Goal: Contribute content: Add original content to the website for others to see

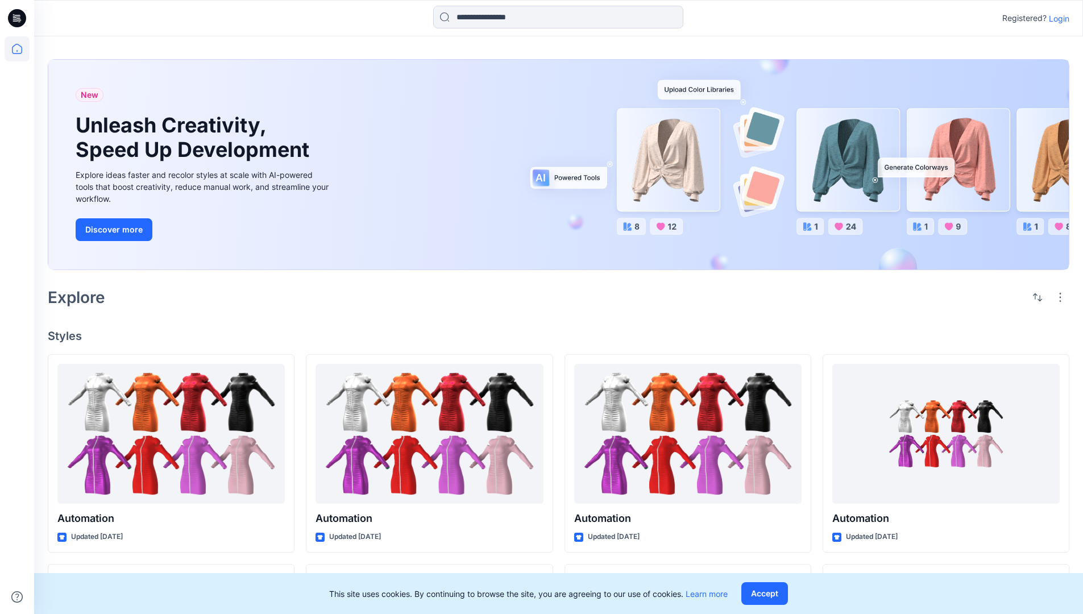
click at [1056, 18] on p "Login" at bounding box center [1059, 19] width 20 height 12
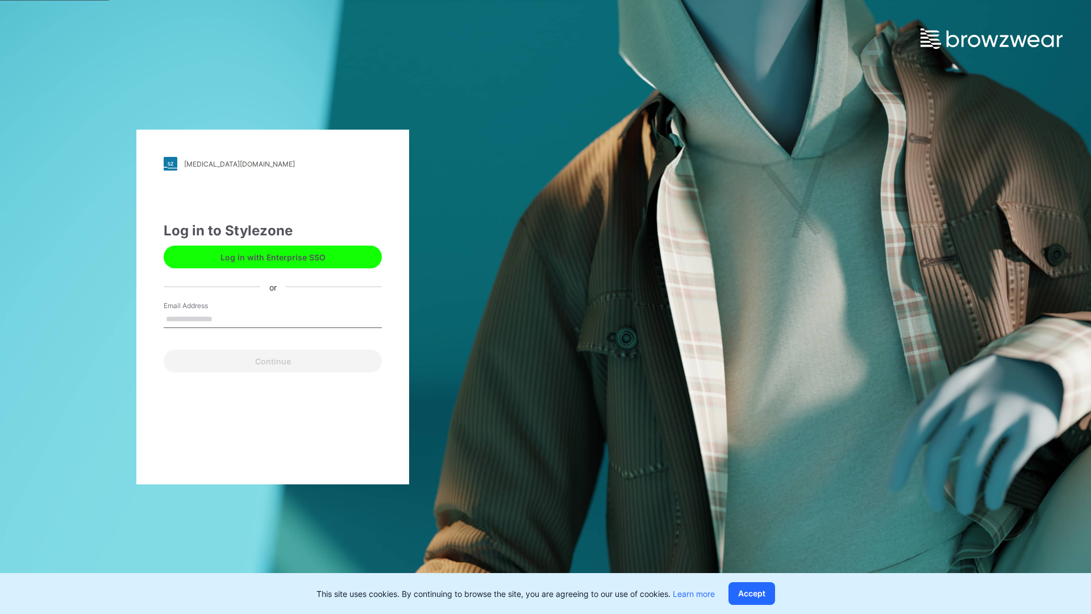
click at [225, 318] on input "Email Address" at bounding box center [273, 319] width 218 height 17
type input "**********"
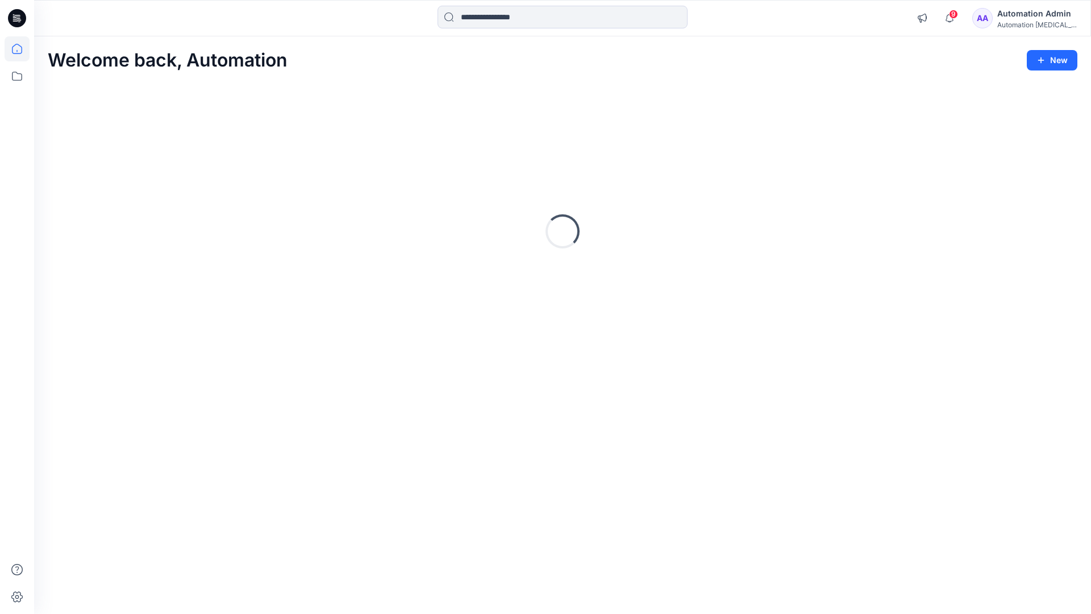
click at [22, 49] on icon at bounding box center [17, 49] width 10 height 10
click at [1059, 65] on button "New" at bounding box center [1052, 60] width 51 height 20
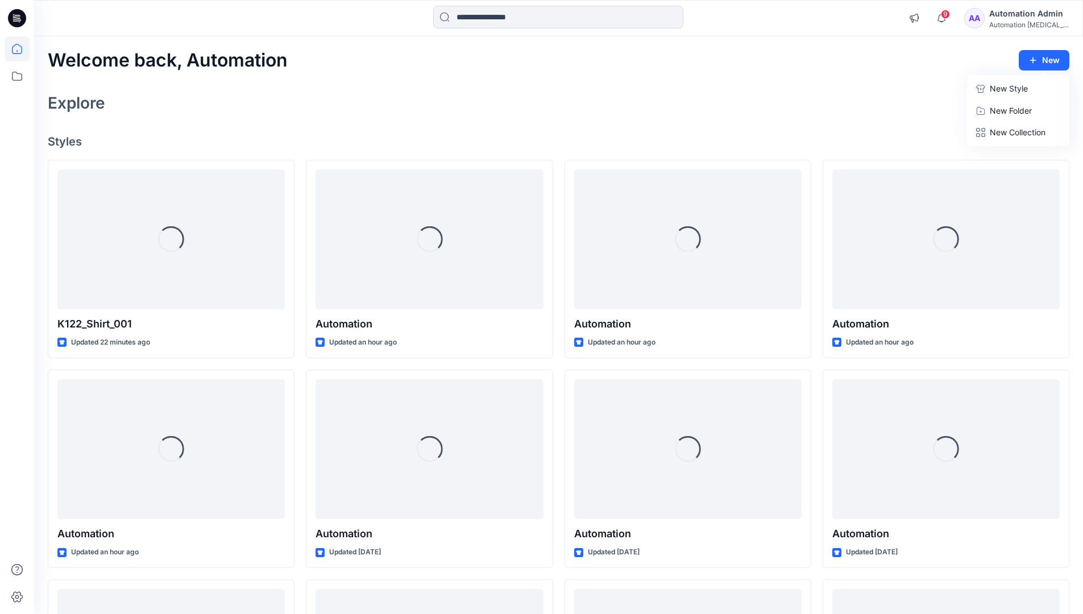
click at [999, 87] on p "New Style" at bounding box center [1009, 89] width 38 height 14
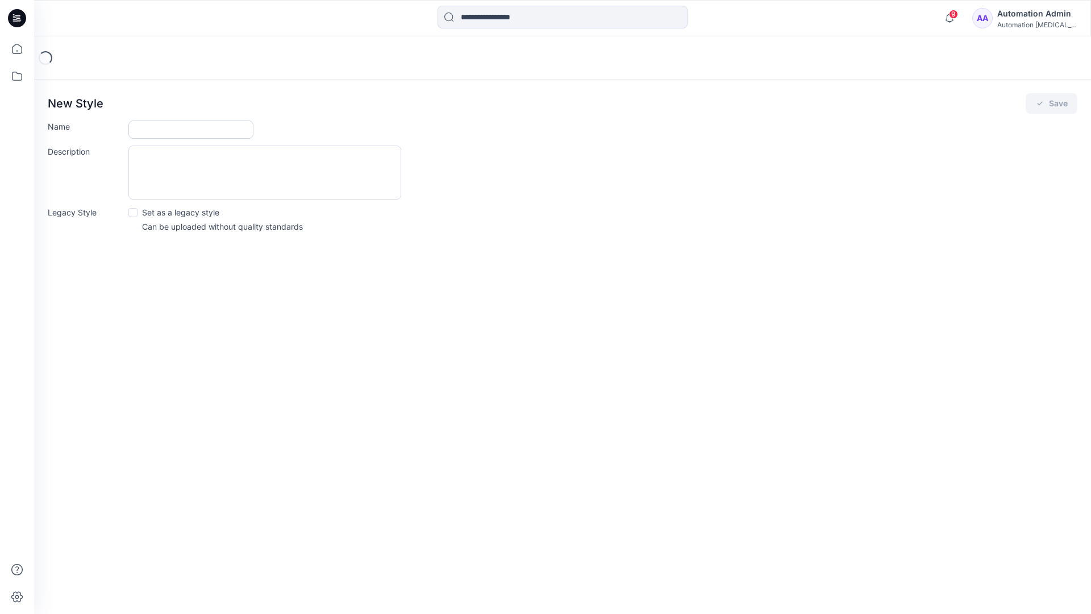
click at [169, 125] on input "Name" at bounding box center [190, 130] width 125 height 18
type input "**********"
click at [1049, 105] on button "Save" at bounding box center [1052, 103] width 52 height 20
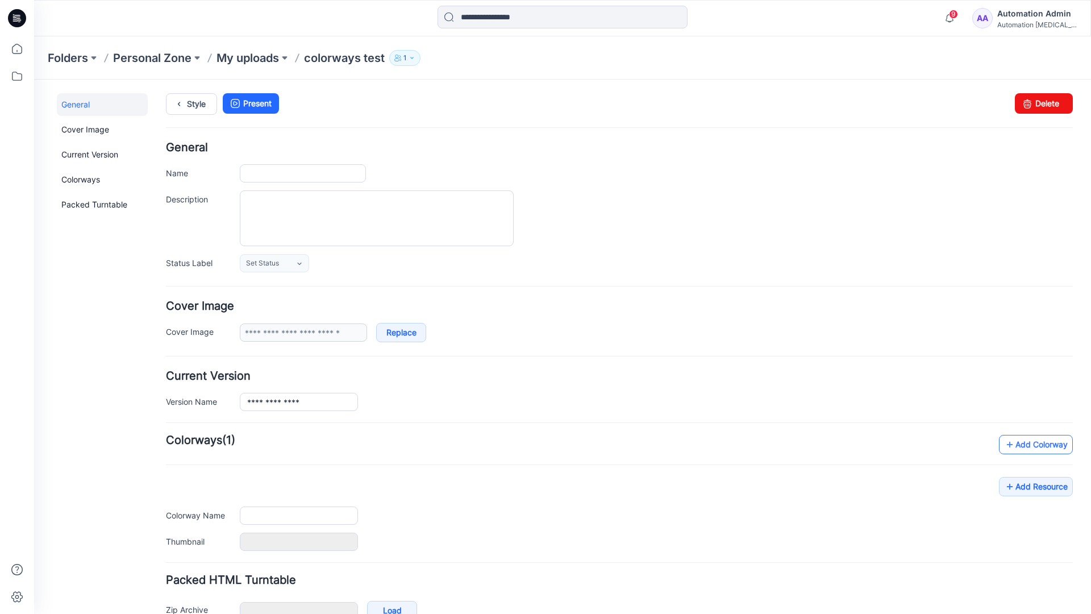
type input "**********"
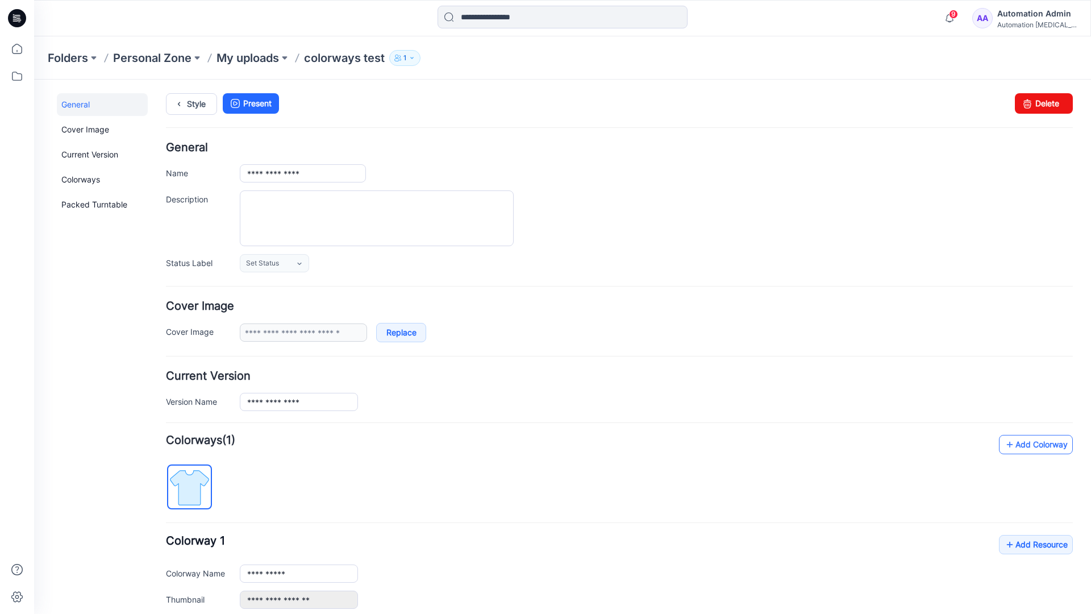
click at [1020, 449] on link "Add Colorway" at bounding box center [1036, 444] width 74 height 19
click at [1019, 445] on link "Add Colorway" at bounding box center [1036, 444] width 74 height 19
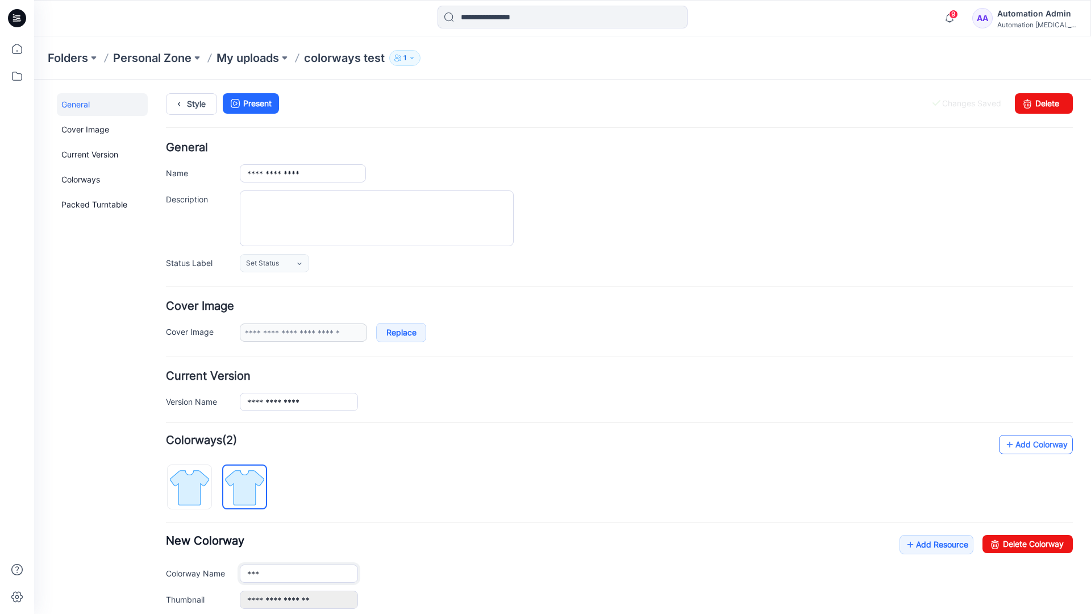
type input "**********"
click at [254, 486] on img at bounding box center [244, 487] width 43 height 43
click at [283, 575] on input "**********" at bounding box center [299, 574] width 118 height 18
click at [299, 572] on input "**********" at bounding box center [299, 574] width 118 height 18
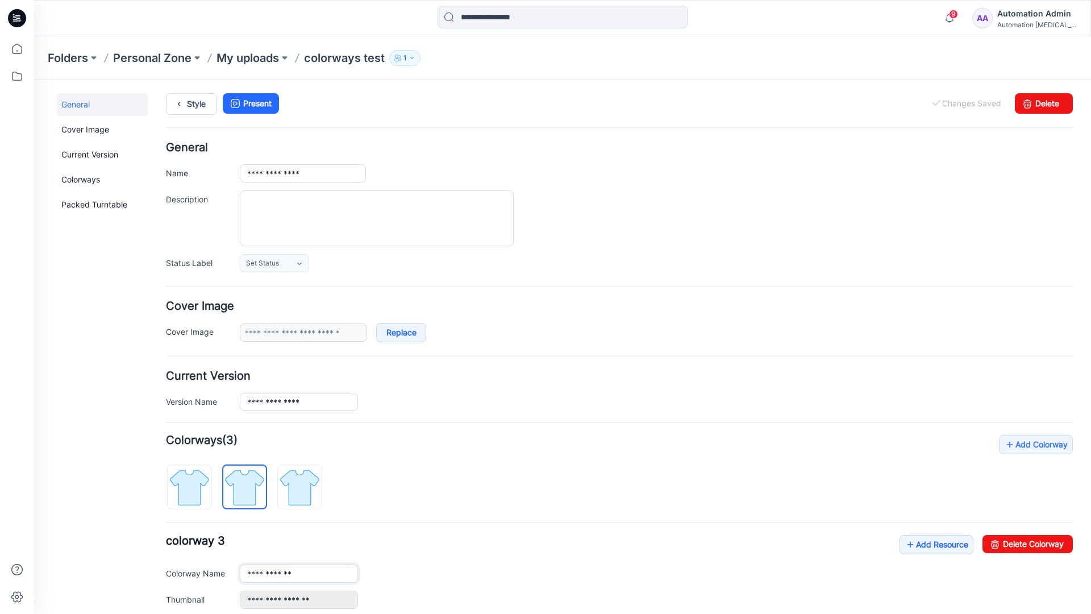
click at [299, 572] on input "**********" at bounding box center [299, 574] width 118 height 18
type input "*"
click at [201, 479] on img at bounding box center [189, 487] width 43 height 43
click at [931, 546] on link "Add Resource" at bounding box center [937, 544] width 74 height 19
type input "**********"
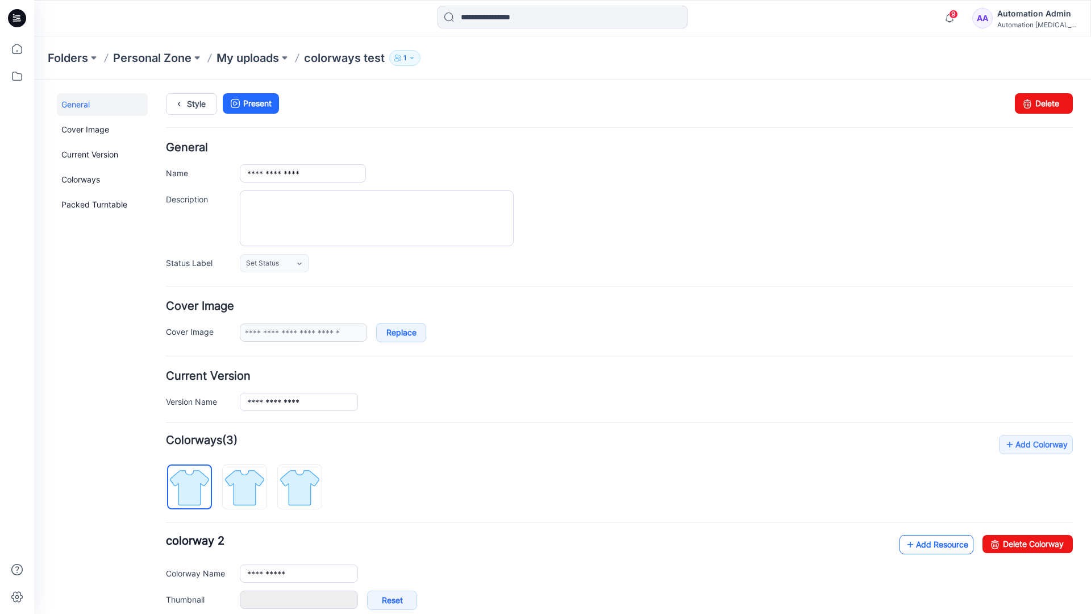
type input "**********"
click at [228, 600] on link at bounding box center [228, 599] width 9 height 9
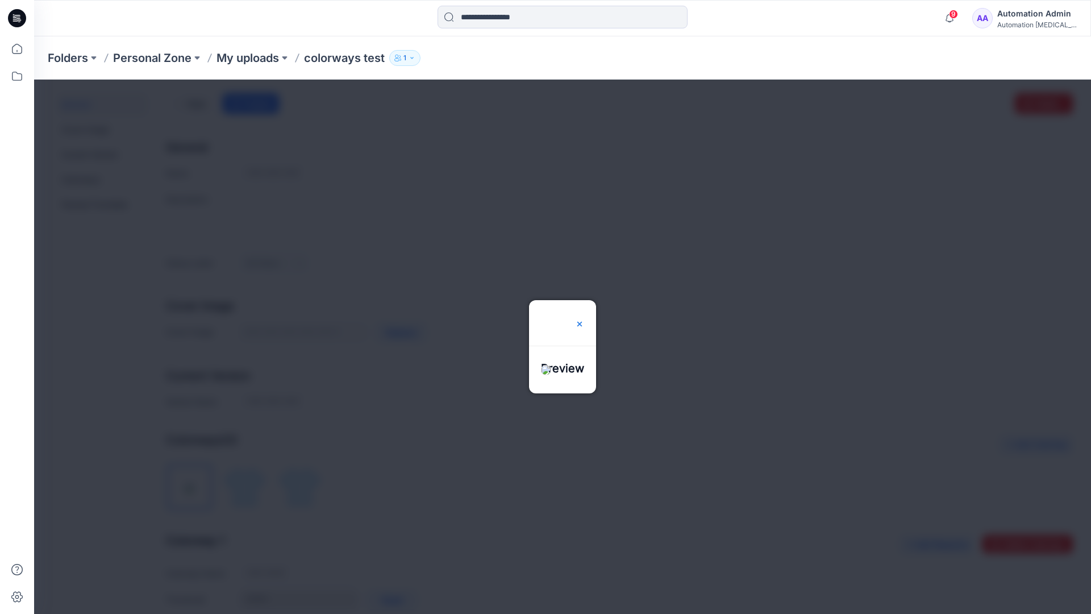
click at [584, 319] on img at bounding box center [579, 323] width 9 height 9
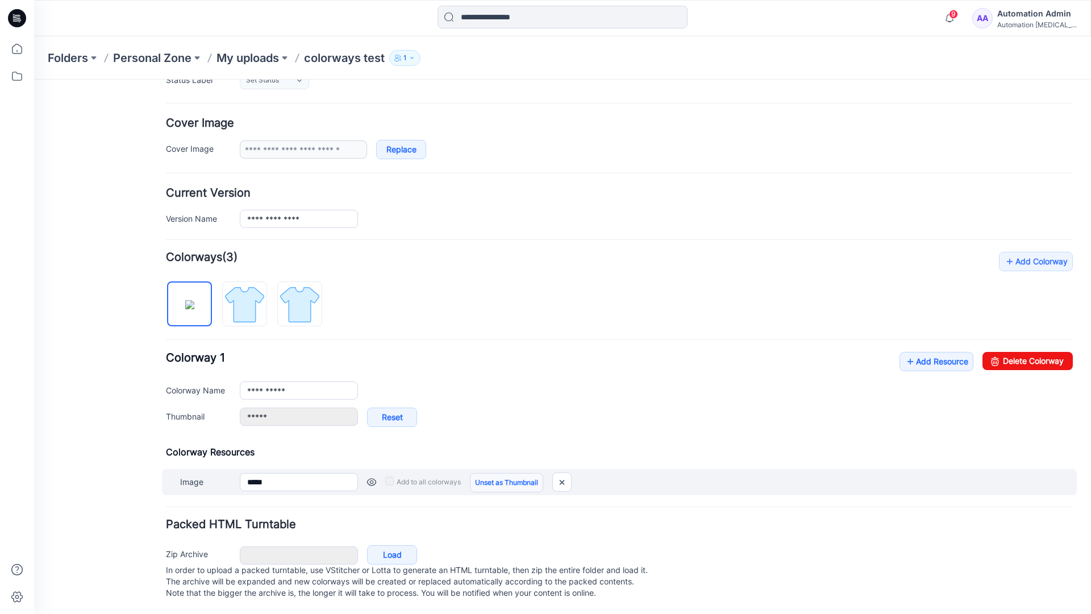
click at [503, 473] on link "Unset as Thumbnail" at bounding box center [506, 482] width 73 height 19
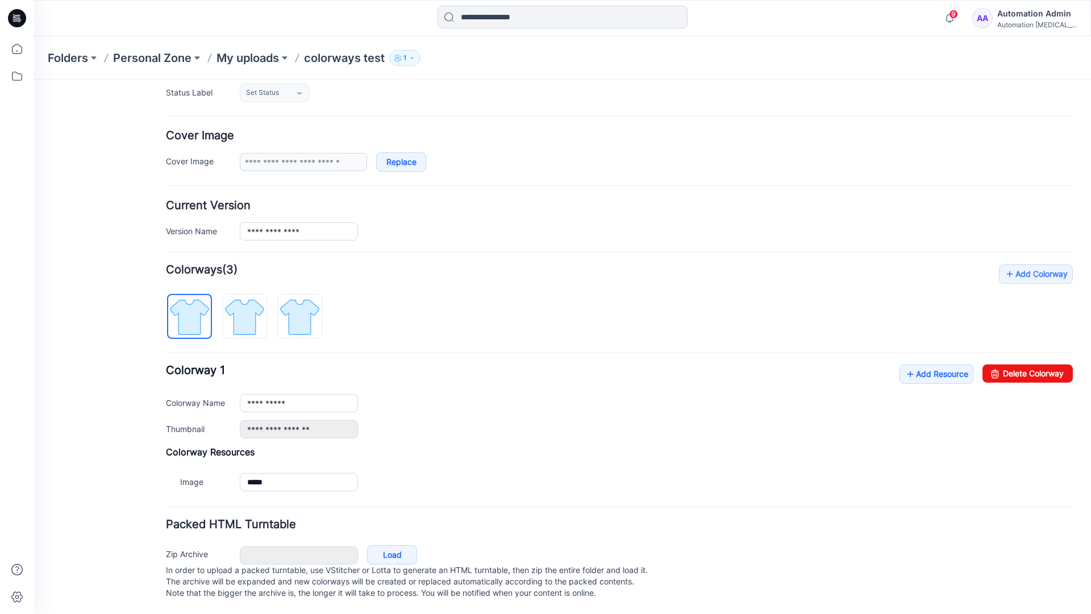
scroll to position [182, 0]
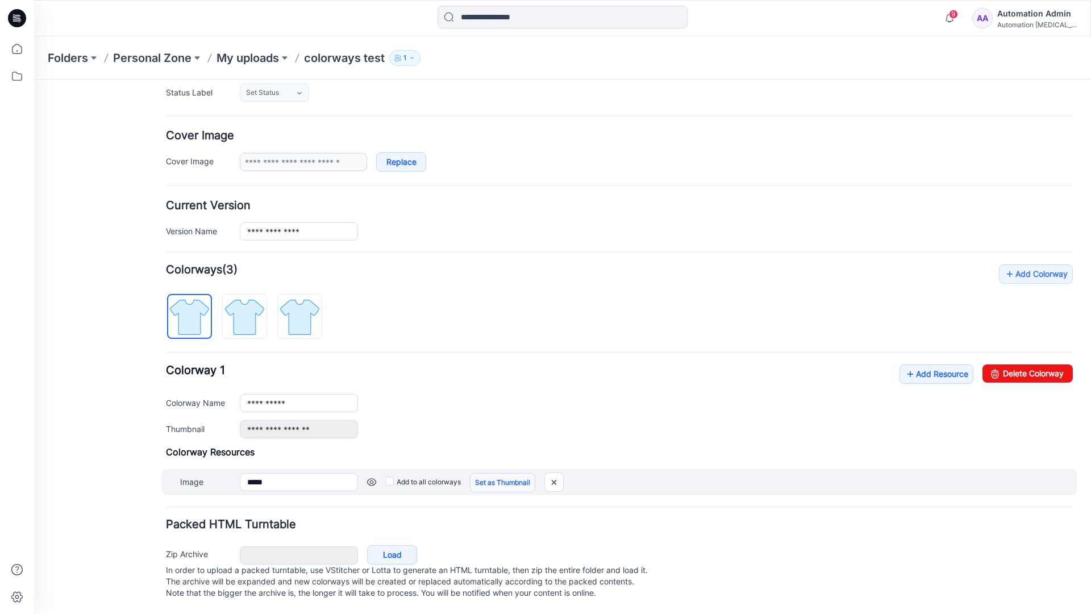
click at [485, 473] on link "Set as Thumbnail" at bounding box center [502, 482] width 65 height 19
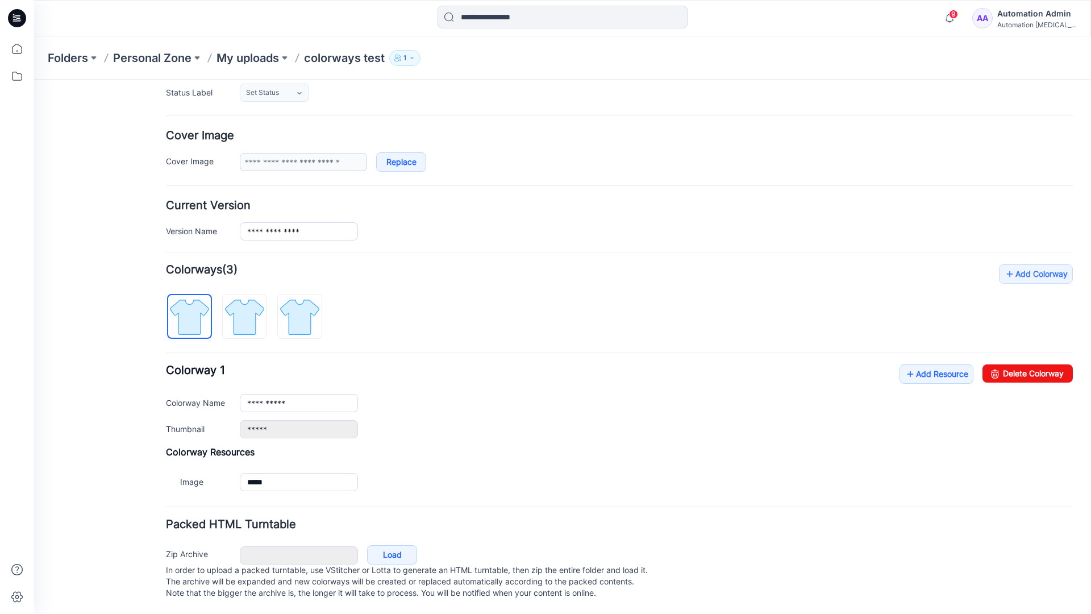
click at [34, 80] on link "Reset" at bounding box center [34, 80] width 0 height 0
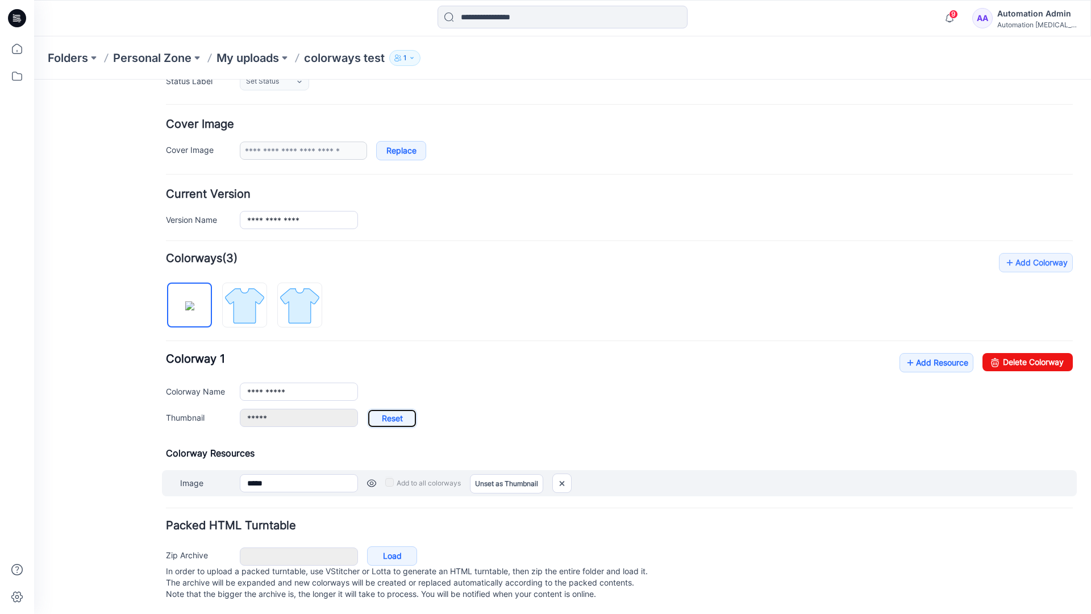
type input "**********"
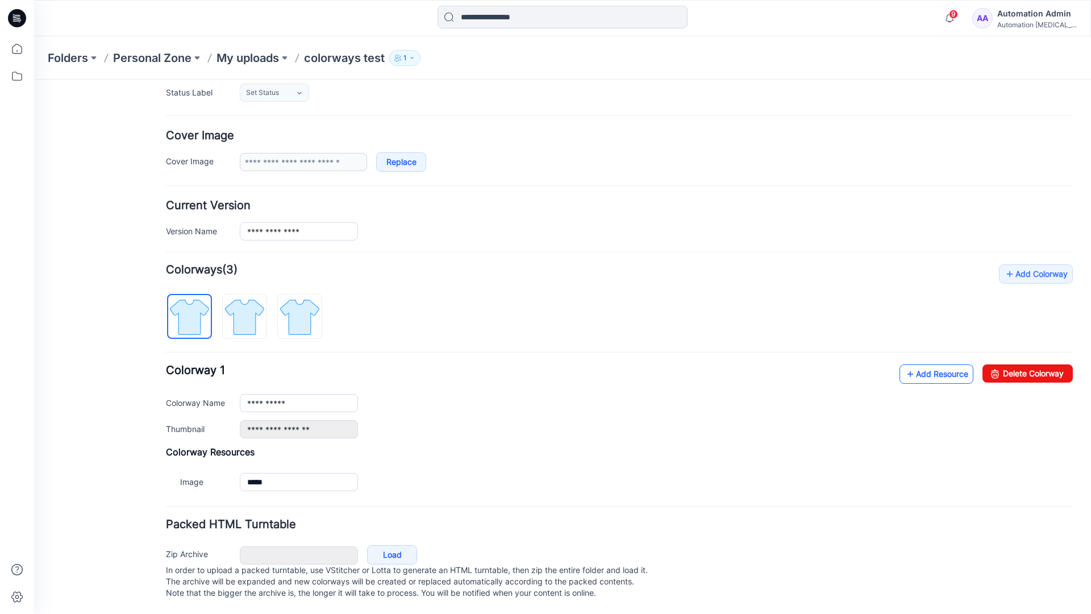
click at [929, 364] on link "Add Resource" at bounding box center [937, 373] width 74 height 19
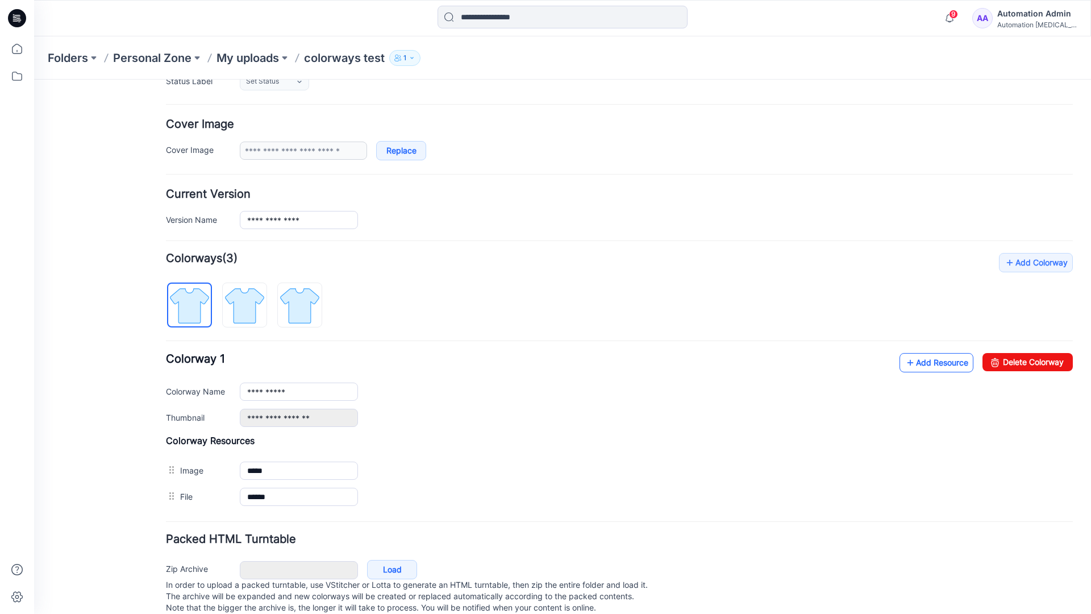
click at [935, 363] on link "Add Resource" at bounding box center [937, 362] width 74 height 19
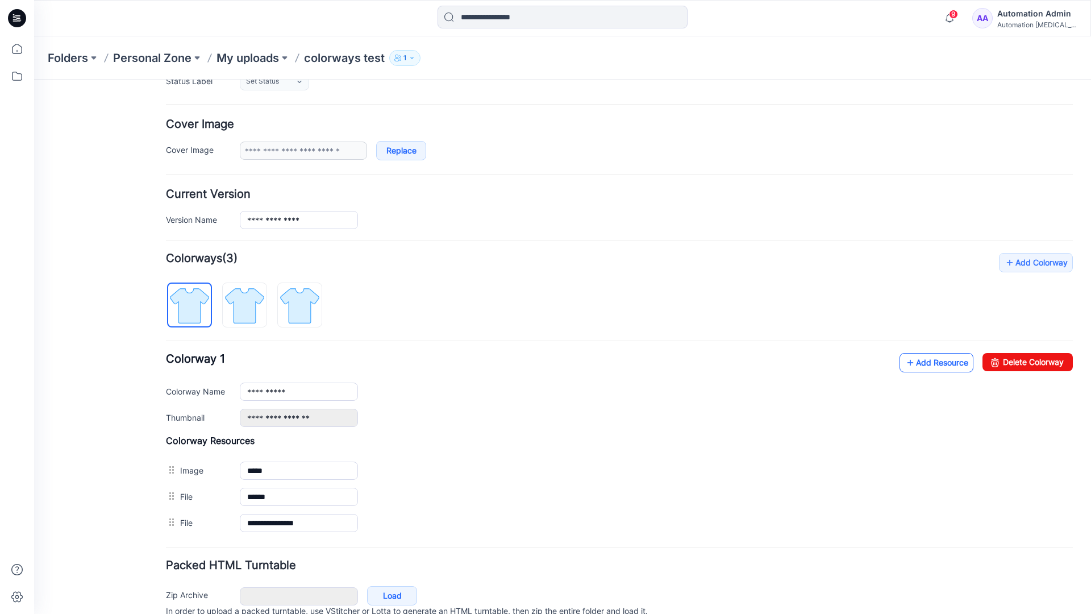
click at [919, 363] on link "Add Resource" at bounding box center [937, 362] width 74 height 19
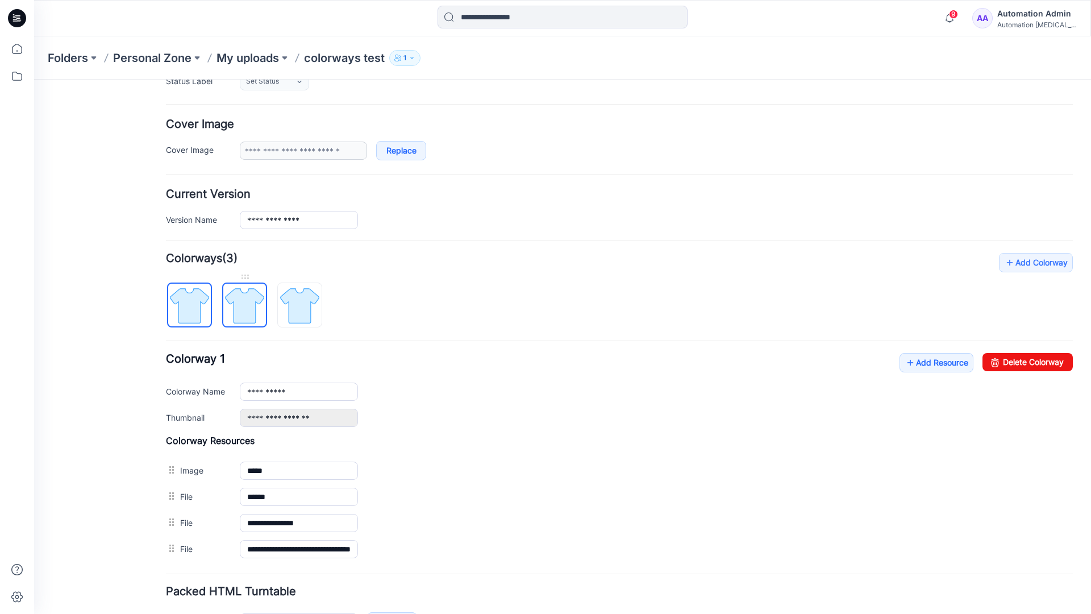
click at [255, 316] on img at bounding box center [244, 305] width 43 height 43
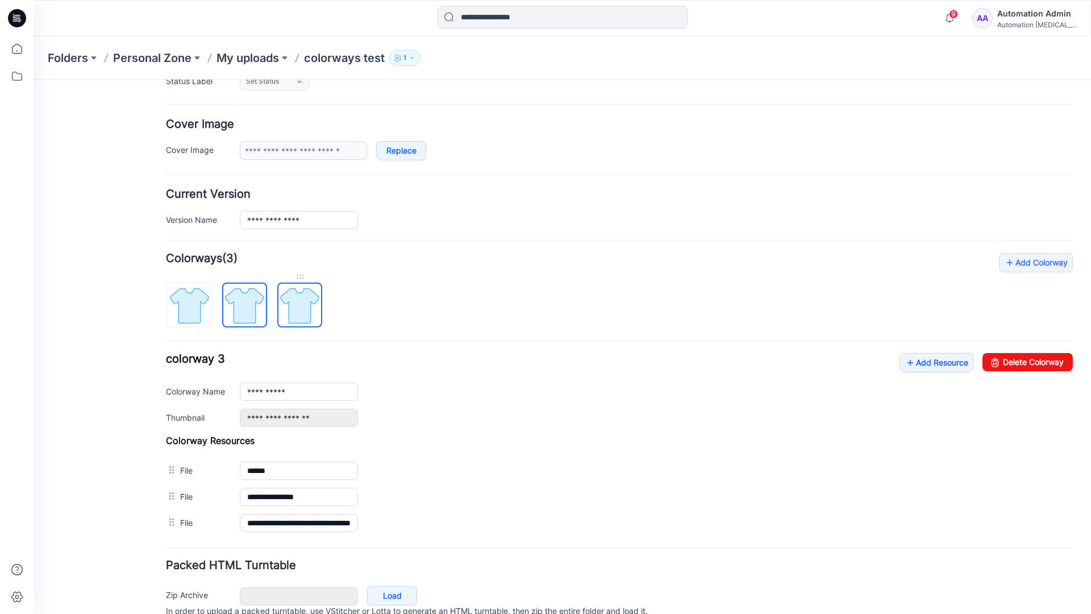
click at [313, 318] on img at bounding box center [300, 305] width 43 height 43
click at [256, 316] on img at bounding box center [244, 305] width 43 height 43
click at [205, 318] on img at bounding box center [189, 305] width 43 height 43
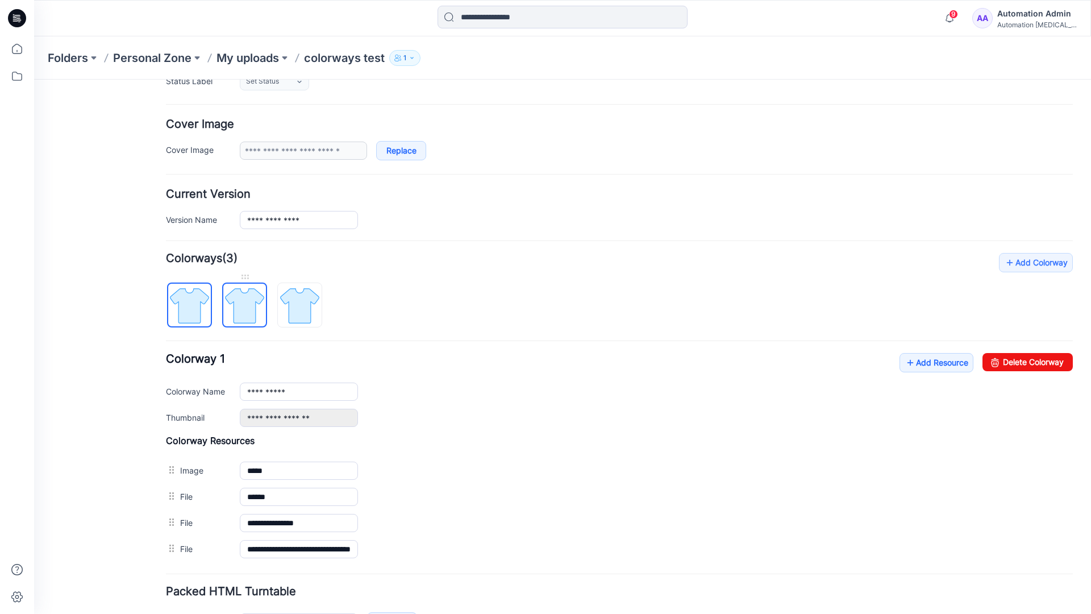
click at [240, 304] on img at bounding box center [244, 305] width 43 height 43
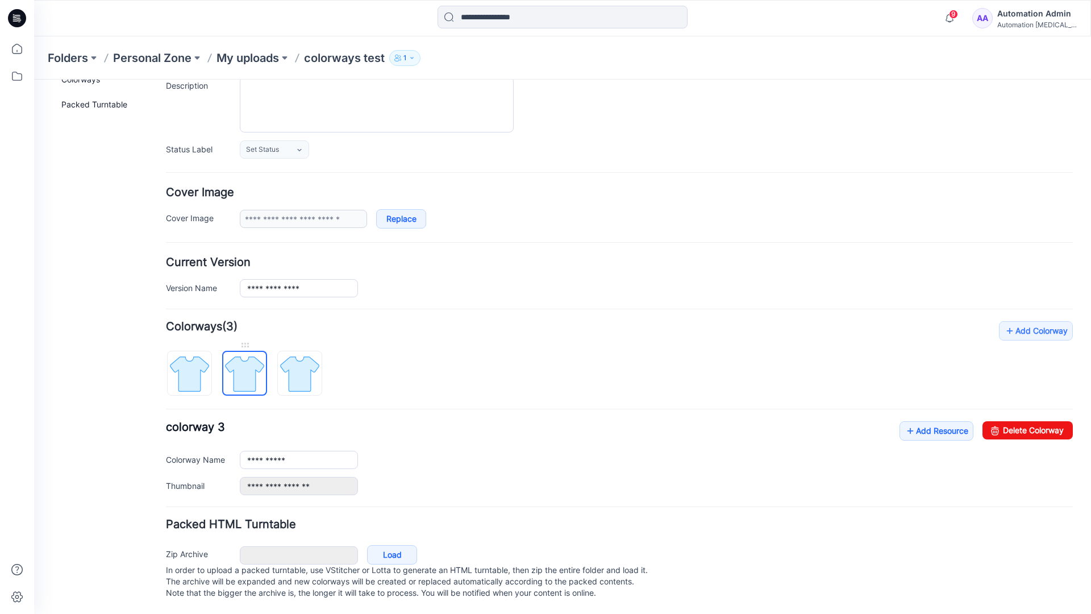
scroll to position [125, 0]
click at [300, 362] on img at bounding box center [300, 373] width 43 height 43
click at [240, 362] on img at bounding box center [244, 373] width 43 height 43
click at [294, 362] on img at bounding box center [300, 373] width 43 height 43
click at [244, 366] on img at bounding box center [244, 373] width 43 height 43
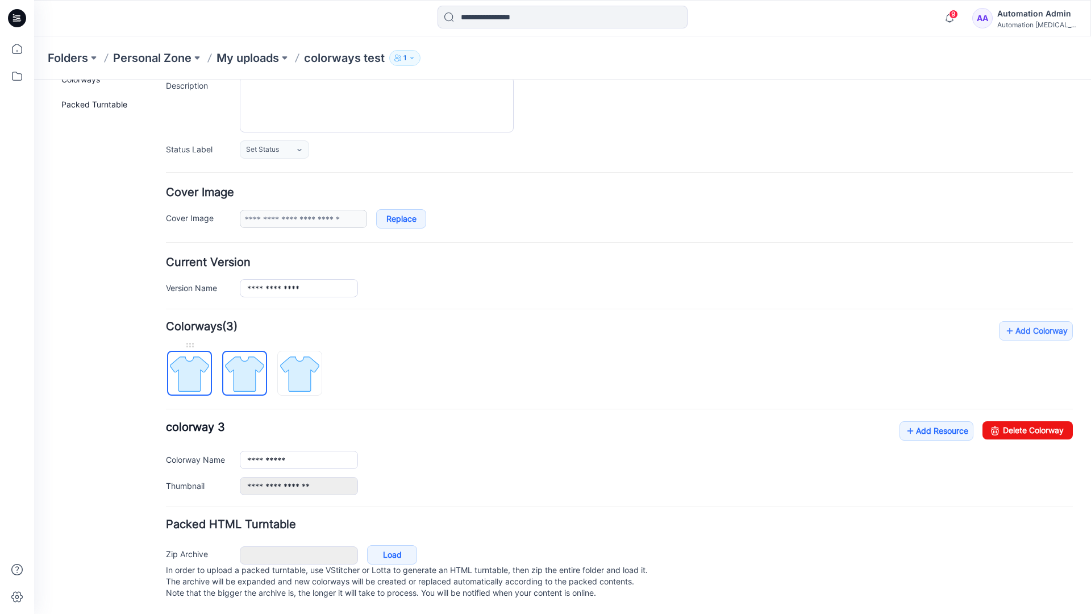
click at [197, 368] on img at bounding box center [189, 373] width 43 height 43
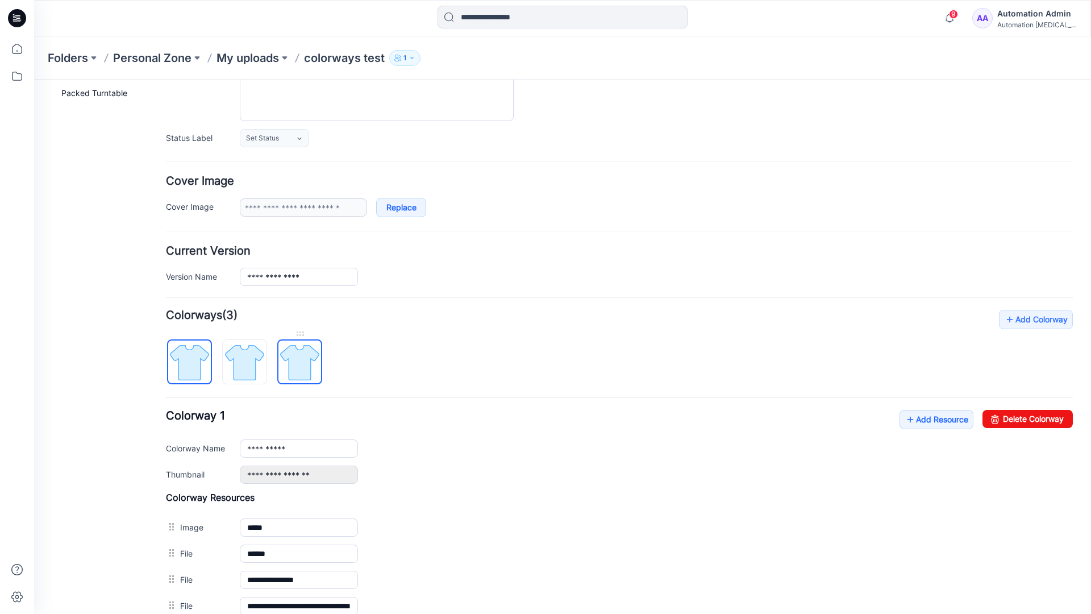
click at [298, 362] on img at bounding box center [300, 362] width 43 height 43
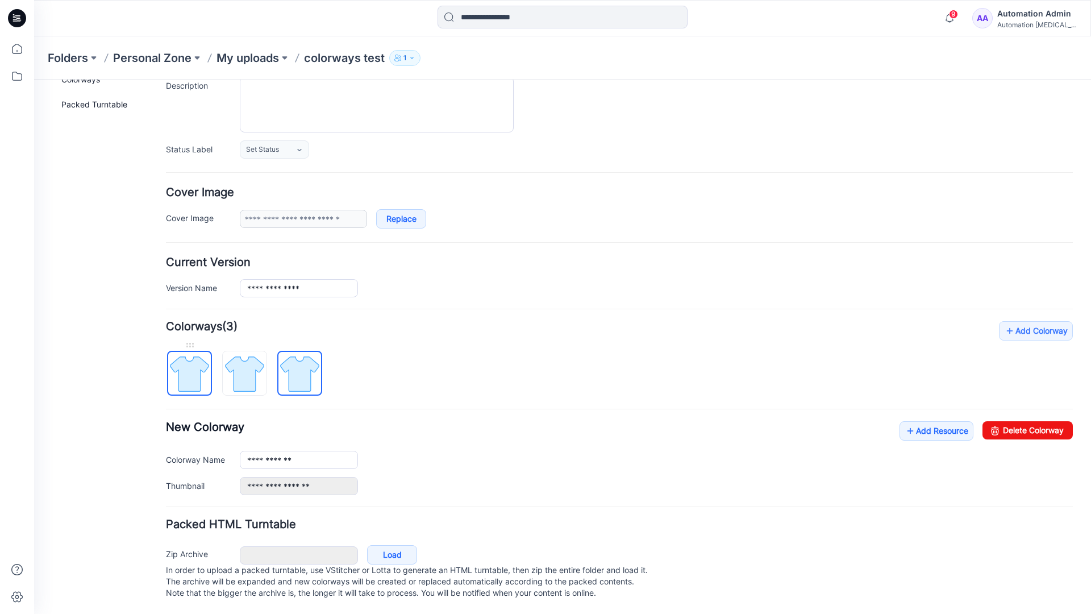
click at [201, 362] on img at bounding box center [189, 373] width 43 height 43
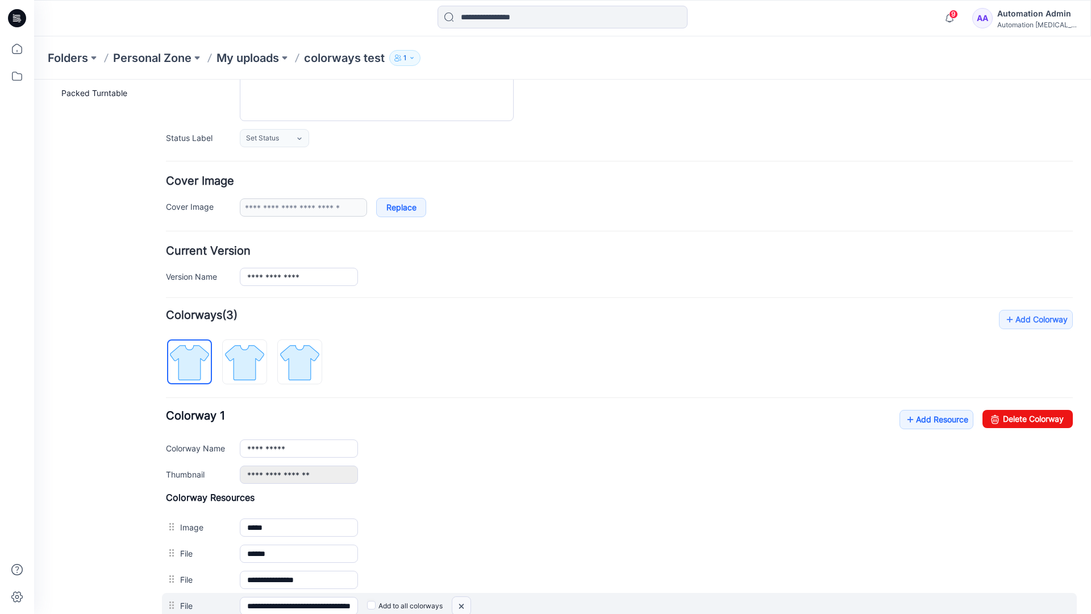
click at [34, 80] on img at bounding box center [34, 80] width 0 height 0
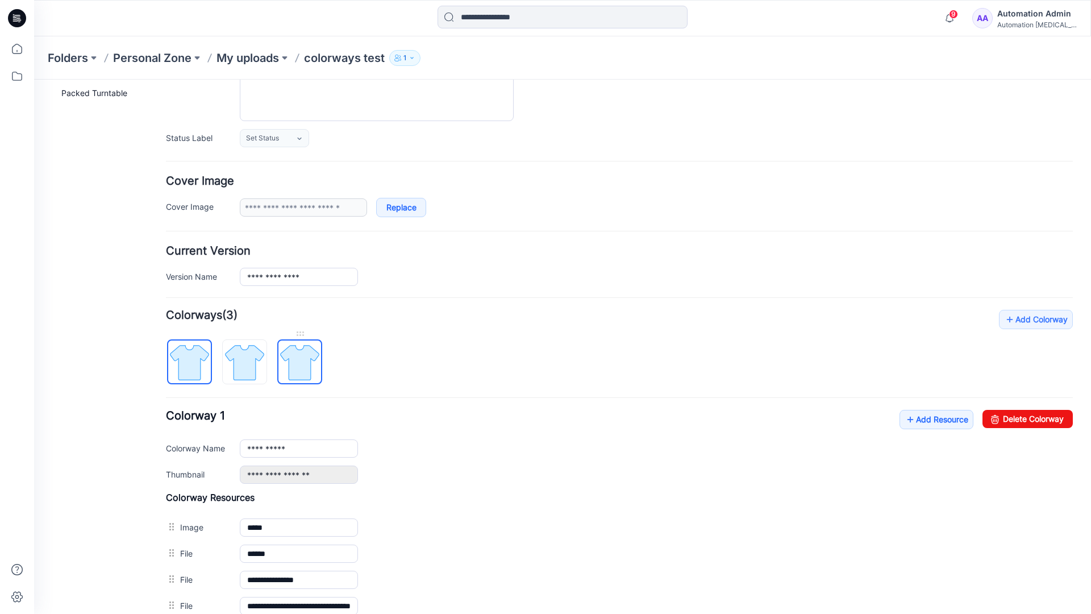
click at [298, 366] on img at bounding box center [300, 362] width 43 height 43
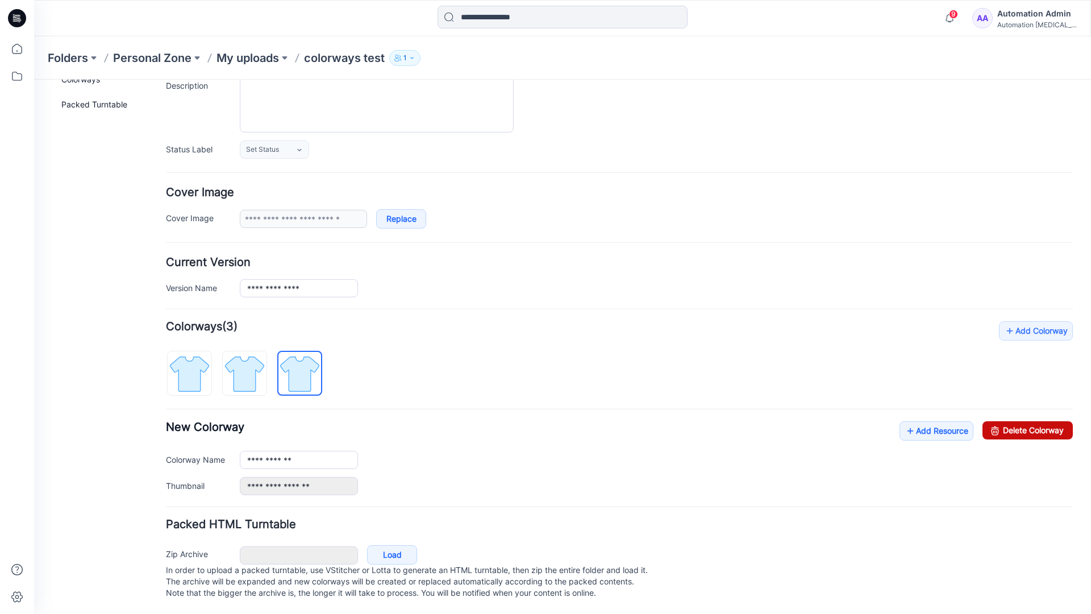
click at [1003, 421] on link "Delete Colorway" at bounding box center [1028, 430] width 90 height 18
click at [262, 356] on img at bounding box center [244, 373] width 43 height 43
click at [1037, 421] on link "Delete Colorway" at bounding box center [1028, 430] width 90 height 18
type input "**********"
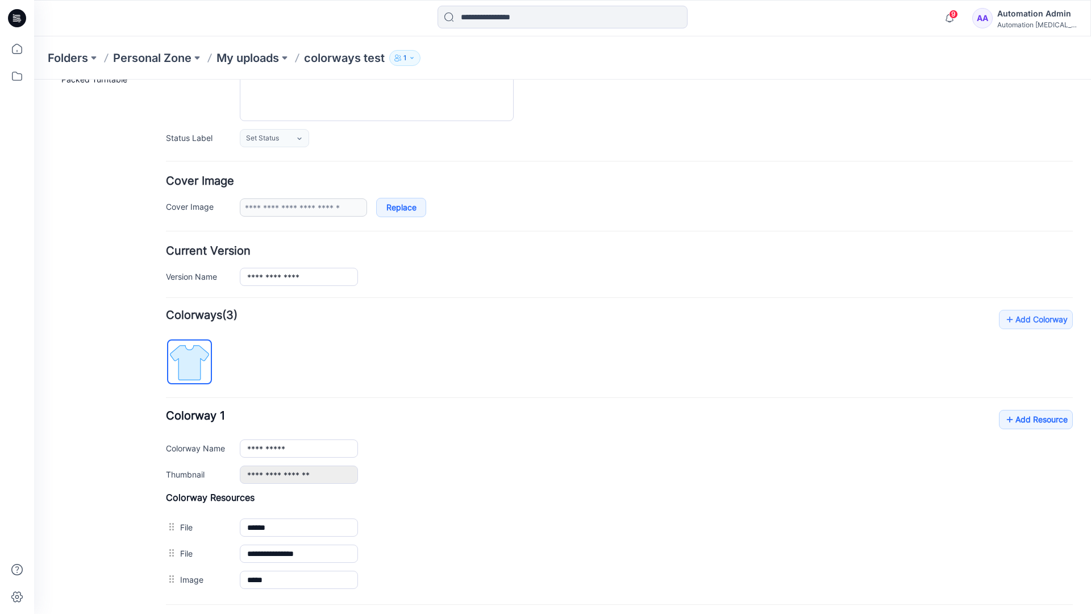
scroll to position [0, 0]
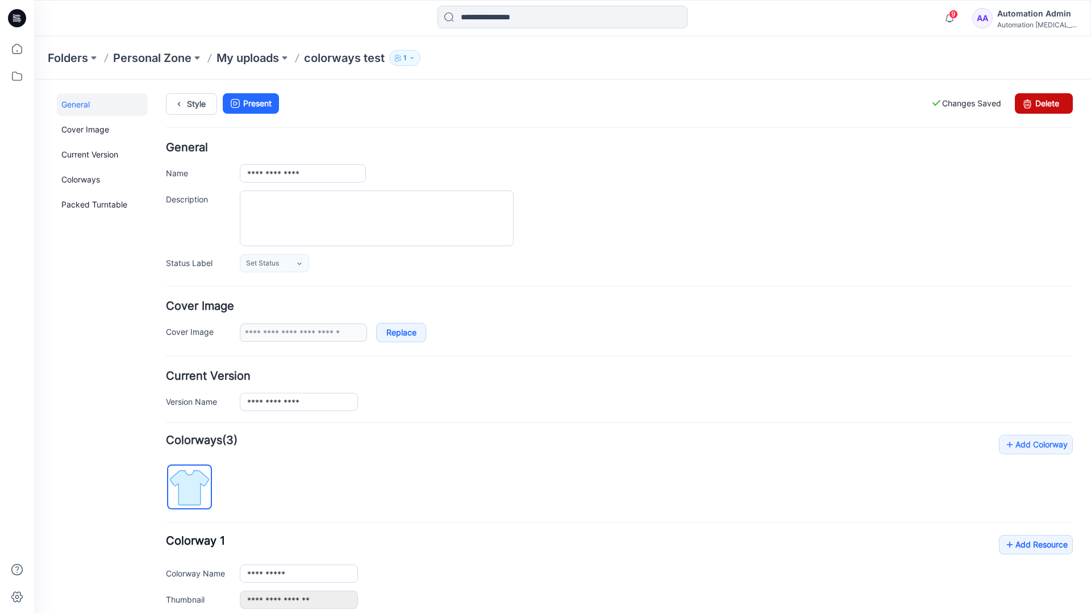
click at [1044, 103] on link "Delete" at bounding box center [1044, 103] width 58 height 20
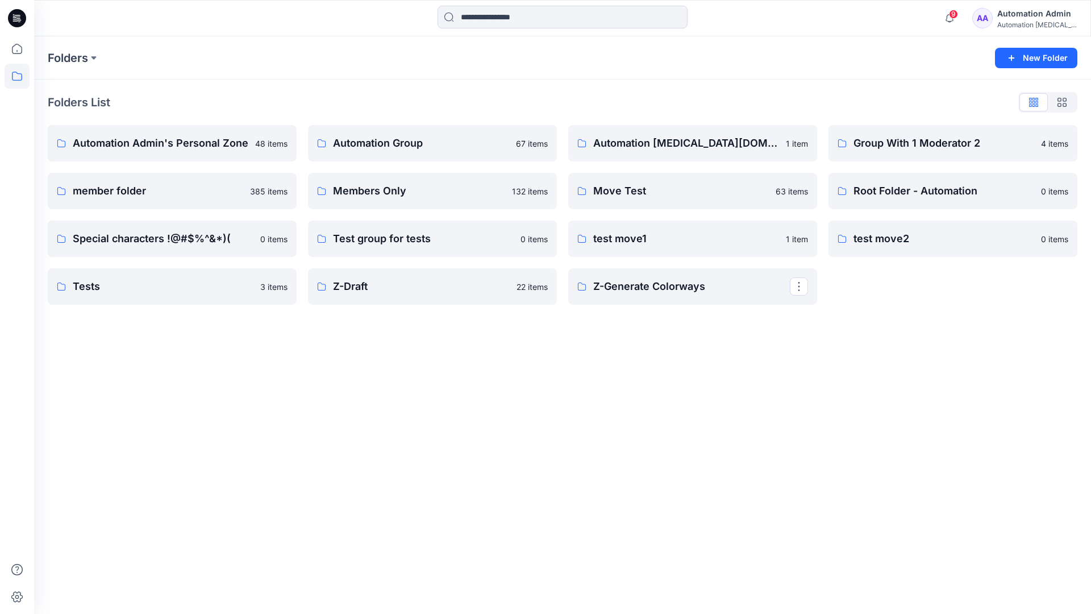
click at [1040, 17] on div "Automation Admin" at bounding box center [1038, 14] width 80 height 14
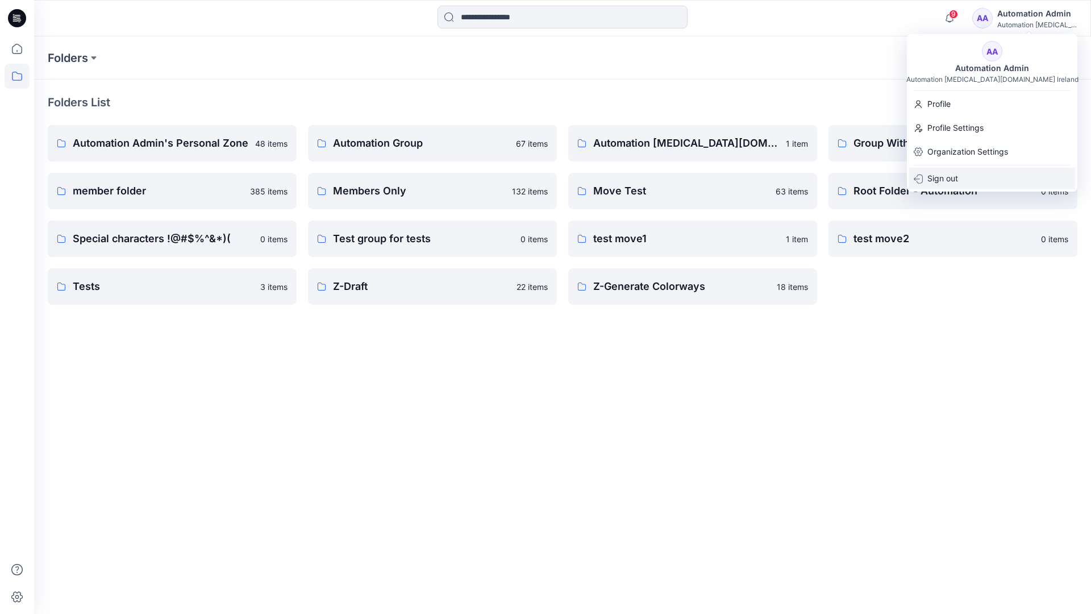
click at [957, 175] on p "Sign out" at bounding box center [943, 179] width 31 height 22
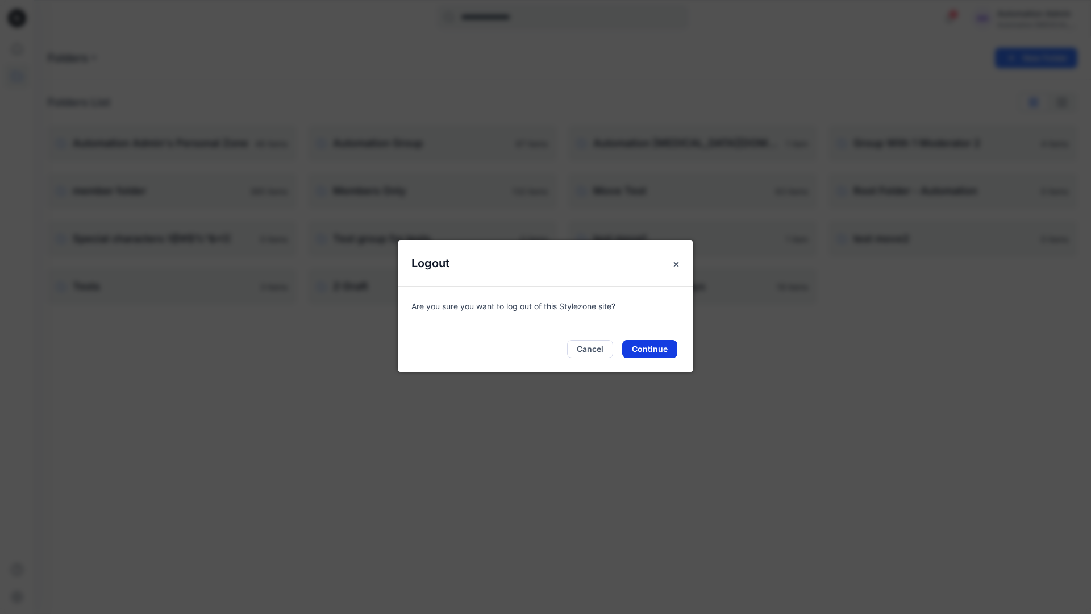
click at [651, 350] on button "Continue" at bounding box center [649, 349] width 55 height 18
